Goal: Task Accomplishment & Management: Manage account settings

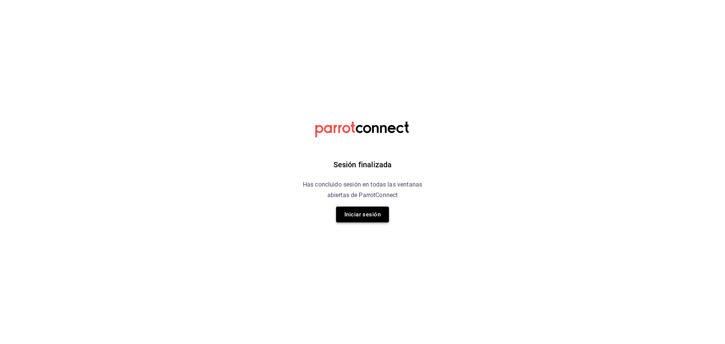
click at [348, 208] on button "Iniciar sesión" at bounding box center [362, 215] width 53 height 16
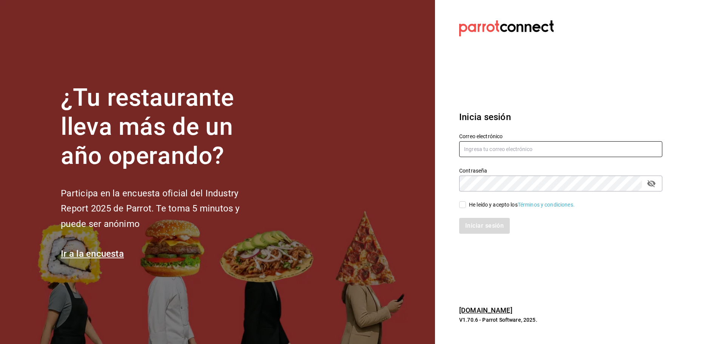
type input "diana.rivas@grupocosteno.com"
click at [550, 151] on input "diana.rivas@grupocosteno.com" at bounding box center [560, 149] width 203 height 16
click at [714, 221] on div "¿Tu restaurante lleva más de un año operando? Participa en la encuesta oficial …" at bounding box center [362, 172] width 725 height 344
click at [574, 157] on input "diana.rivas@grupocosteno.com" at bounding box center [560, 149] width 203 height 16
click at [466, 206] on input "He leído y acepto los Términos y condiciones." at bounding box center [462, 204] width 7 height 7
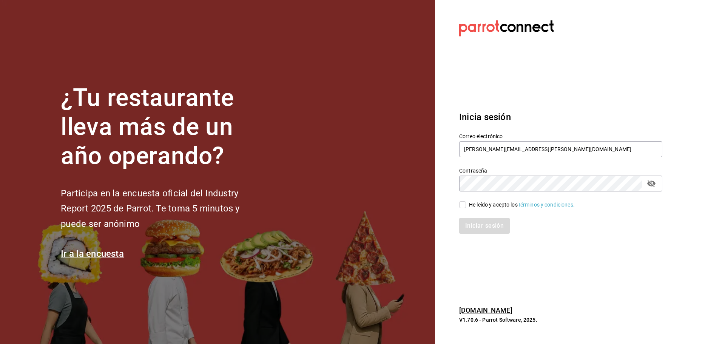
checkbox input "true"
click at [483, 227] on button "Iniciar sesión" at bounding box center [484, 226] width 51 height 16
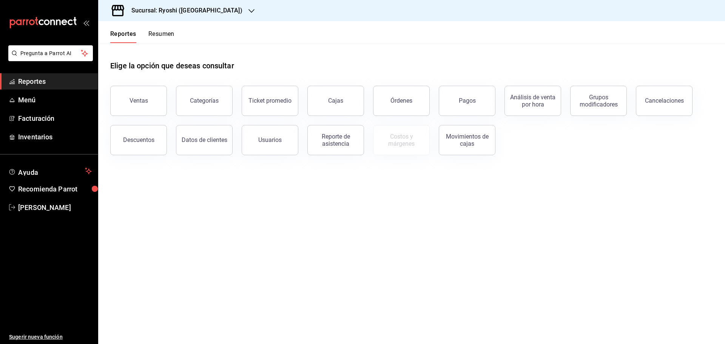
click at [208, 11] on div "Sucursal: Ryoshi ([GEOGRAPHIC_DATA])" at bounding box center [180, 10] width 153 height 21
click at [156, 50] on div "Mochomos ([GEOGRAPHIC_DATA])" at bounding box center [154, 50] width 101 height 8
click at [62, 77] on span "Reportes" at bounding box center [55, 81] width 74 height 10
click at [461, 102] on div "Pagos" at bounding box center [467, 100] width 17 height 7
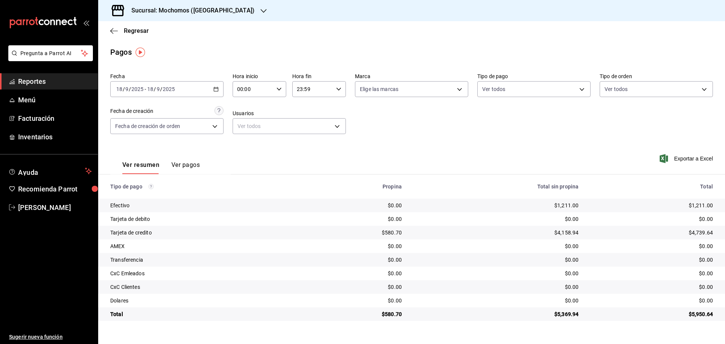
click at [220, 10] on div "Sucursal: Mochomos ([GEOGRAPHIC_DATA])" at bounding box center [186, 10] width 165 height 21
click at [170, 28] on div "Ryoshi ([GEOGRAPHIC_DATA])" at bounding box center [154, 32] width 113 height 17
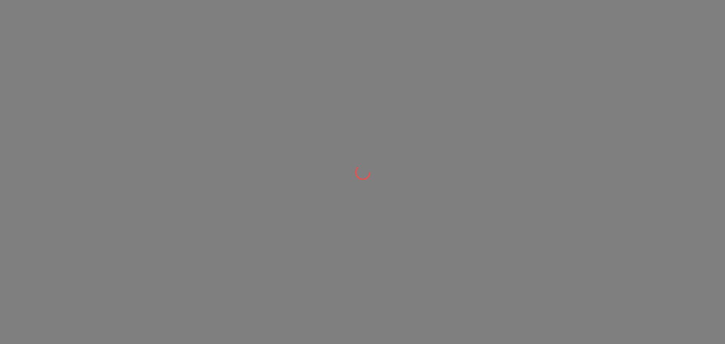
click at [411, 120] on div at bounding box center [362, 172] width 725 height 344
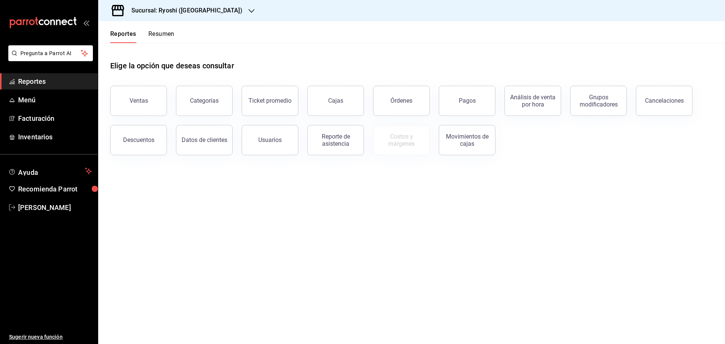
click at [209, 13] on div "Sucursal: Ryoshi ([GEOGRAPHIC_DATA])" at bounding box center [180, 10] width 153 height 21
click at [174, 34] on div "Ryoshi ([GEOGRAPHIC_DATA])" at bounding box center [154, 33] width 101 height 8
click at [459, 106] on button "Pagos" at bounding box center [467, 101] width 57 height 30
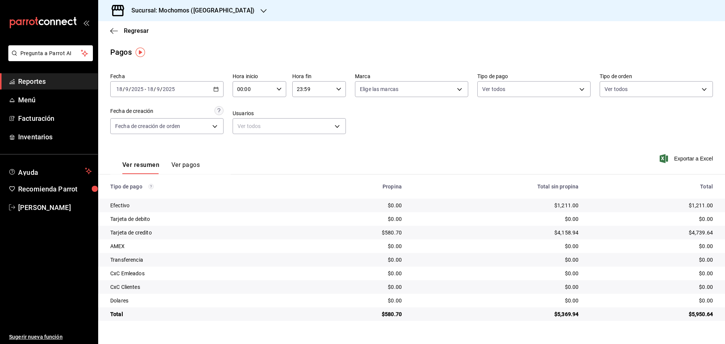
click at [54, 82] on span "Reportes" at bounding box center [55, 81] width 74 height 10
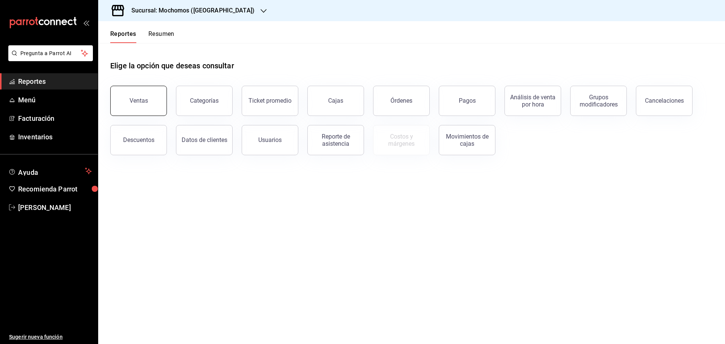
click at [156, 109] on button "Ventas" at bounding box center [138, 101] width 57 height 30
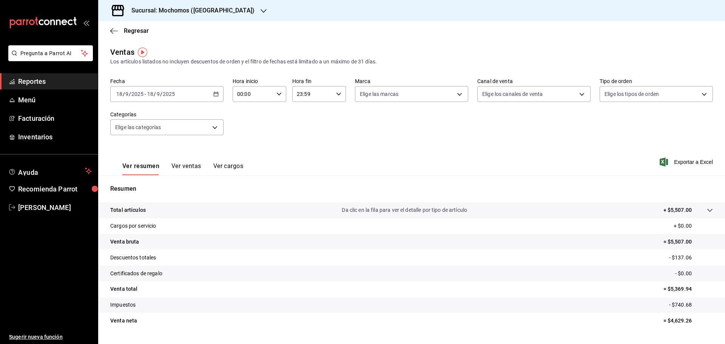
click at [36, 80] on span "Reportes" at bounding box center [55, 81] width 74 height 10
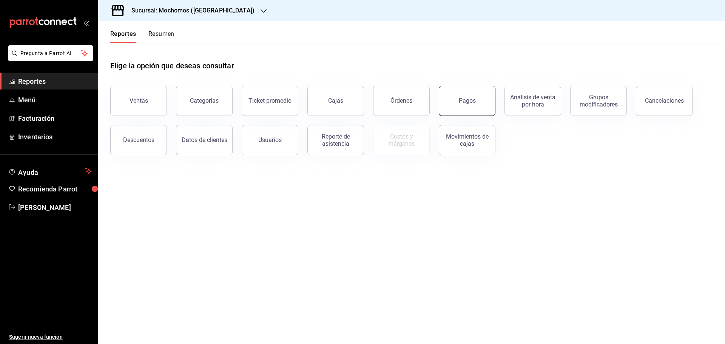
click at [475, 95] on button "Pagos" at bounding box center [467, 101] width 57 height 30
